Goal: Information Seeking & Learning: Understand process/instructions

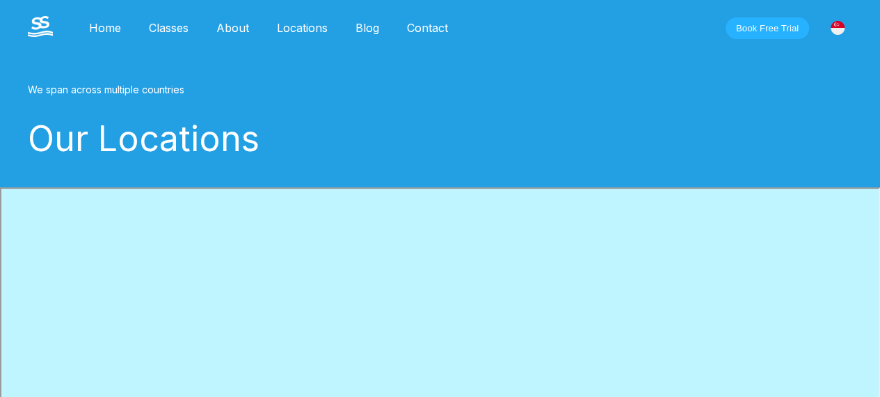
click at [244, 30] on link "About" at bounding box center [232, 28] width 61 height 14
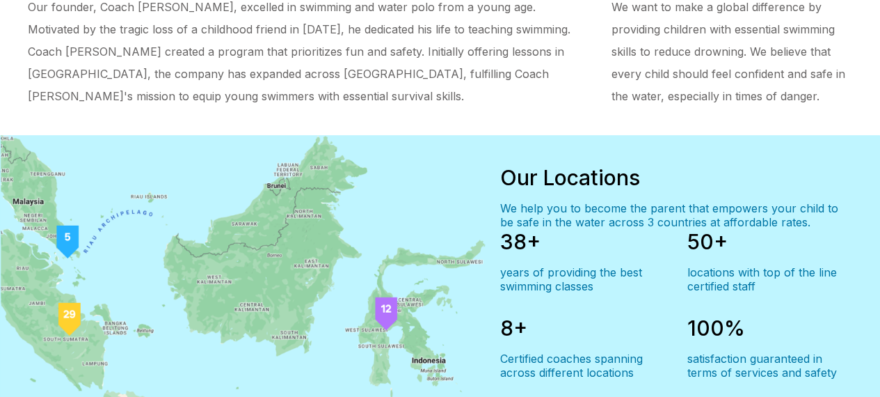
scroll to position [974, 0]
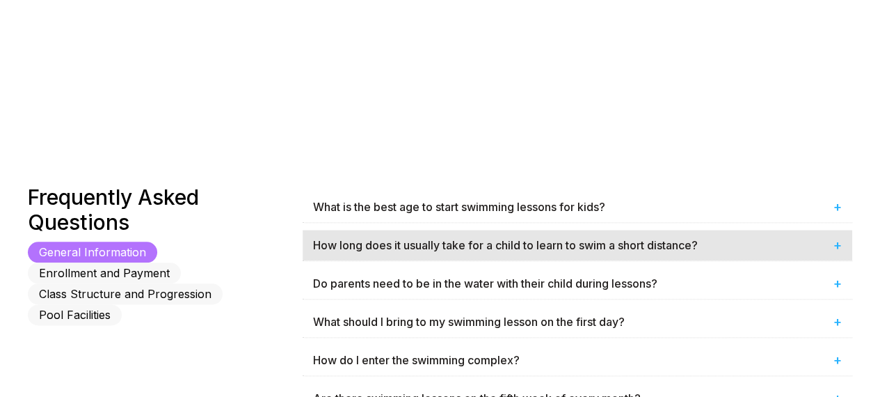
scroll to position [765, 0]
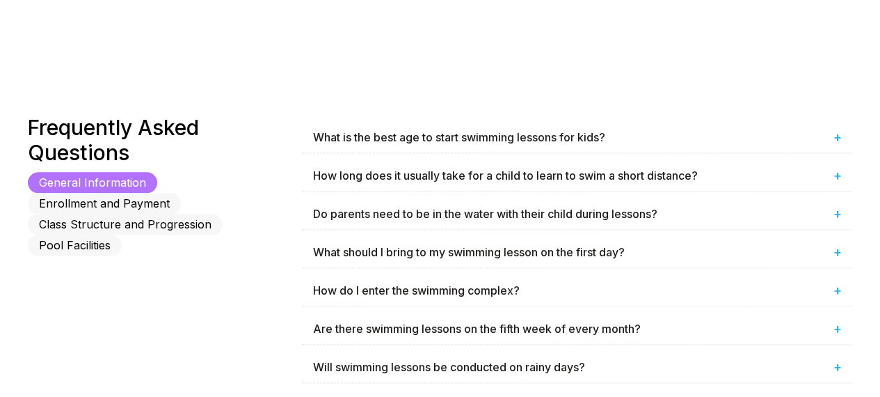
click at [181, 193] on button "Enrollment and Payment" at bounding box center [104, 203] width 153 height 21
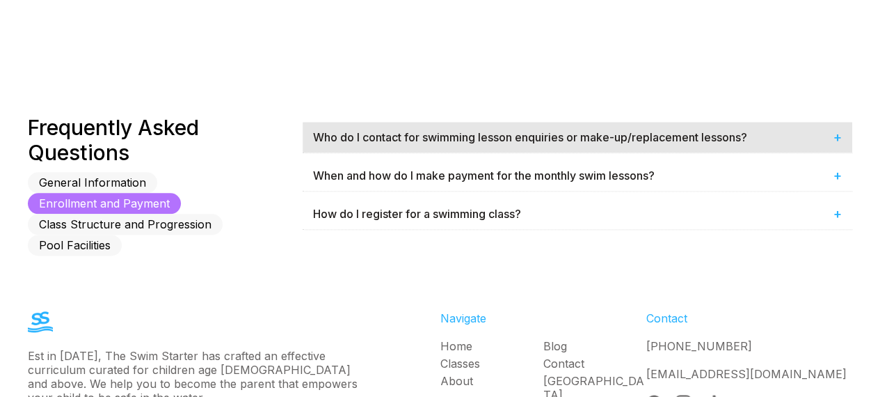
click at [493, 134] on div "Who do I contact for swimming lesson enquiries or make-up/replacement lessons? +" at bounding box center [578, 137] width 550 height 31
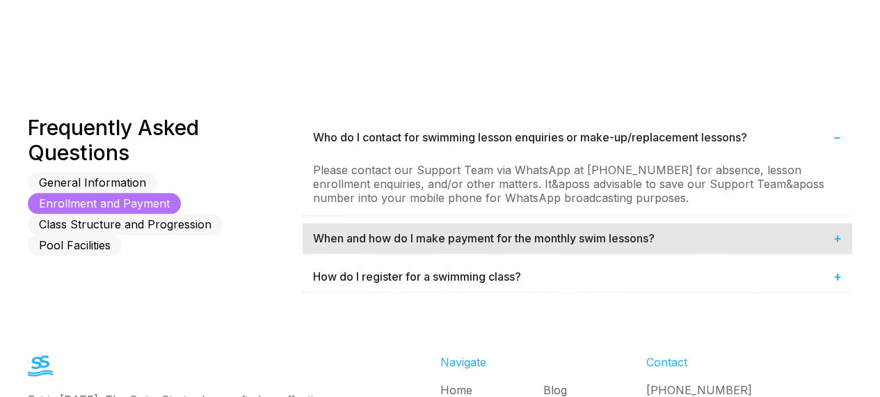
click at [468, 246] on div "When and how do I make payment for the monthly swim lessons? +" at bounding box center [578, 238] width 550 height 31
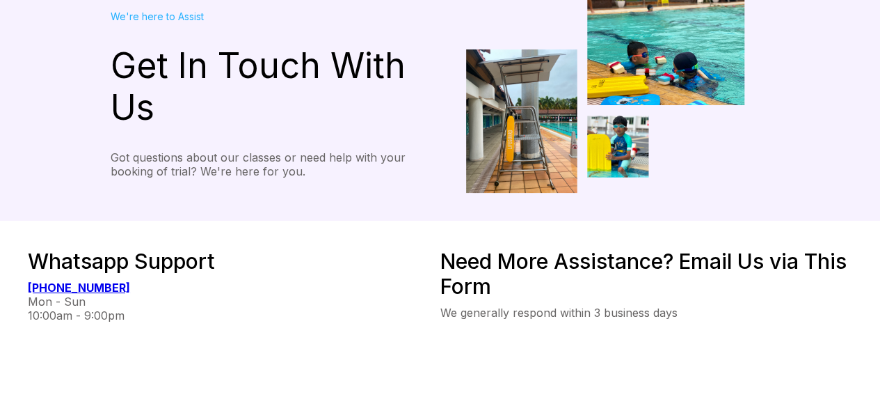
scroll to position [0, 0]
